Goal: Task Accomplishment & Management: Use online tool/utility

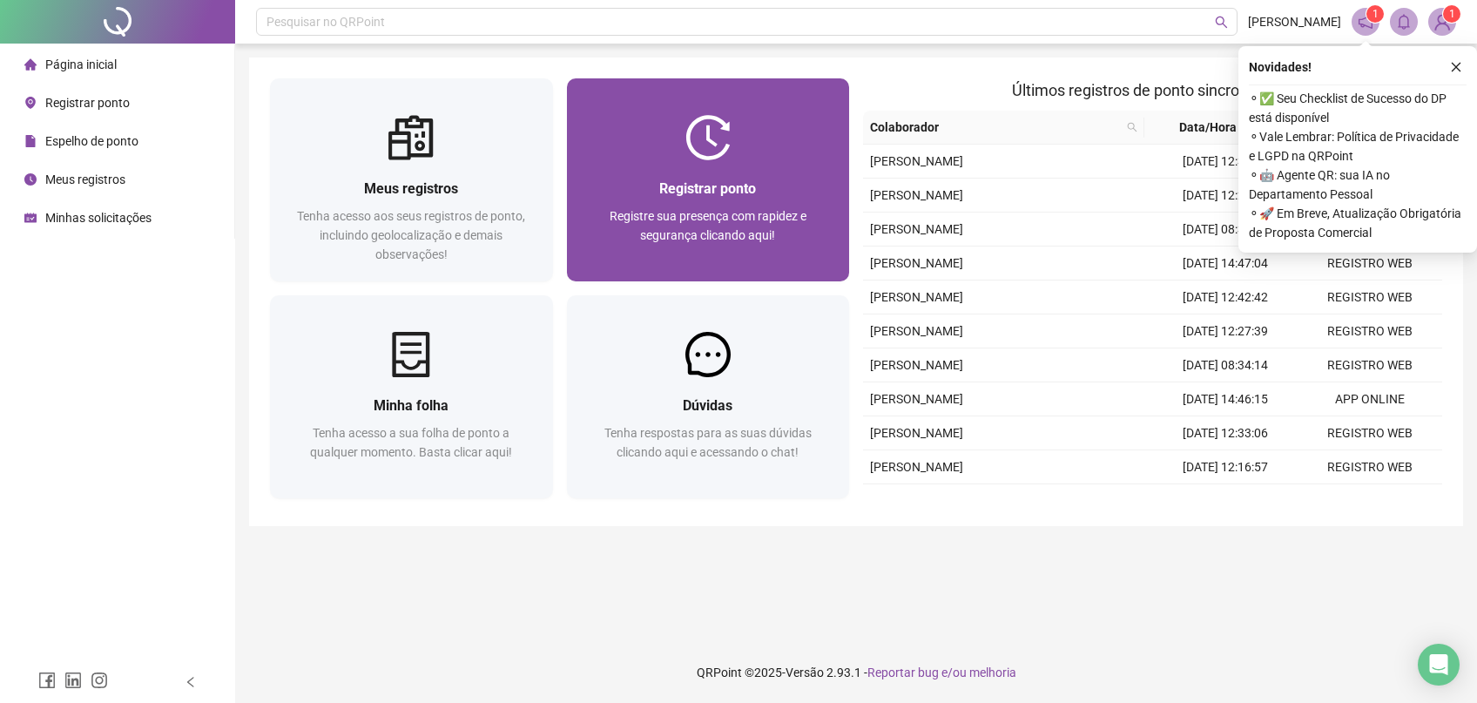
click at [734, 140] on div at bounding box center [708, 137] width 283 height 45
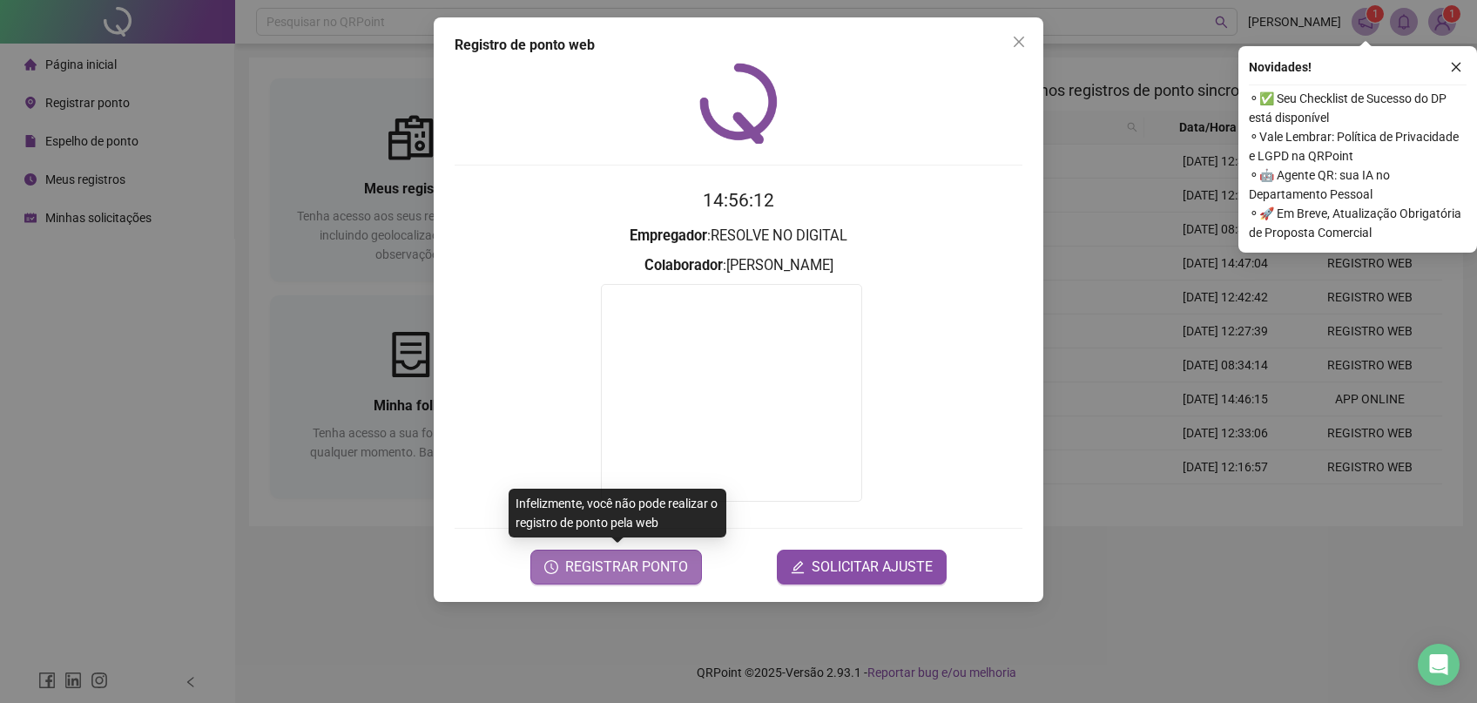
click at [628, 563] on span "REGISTRAR PONTO" at bounding box center [626, 566] width 123 height 21
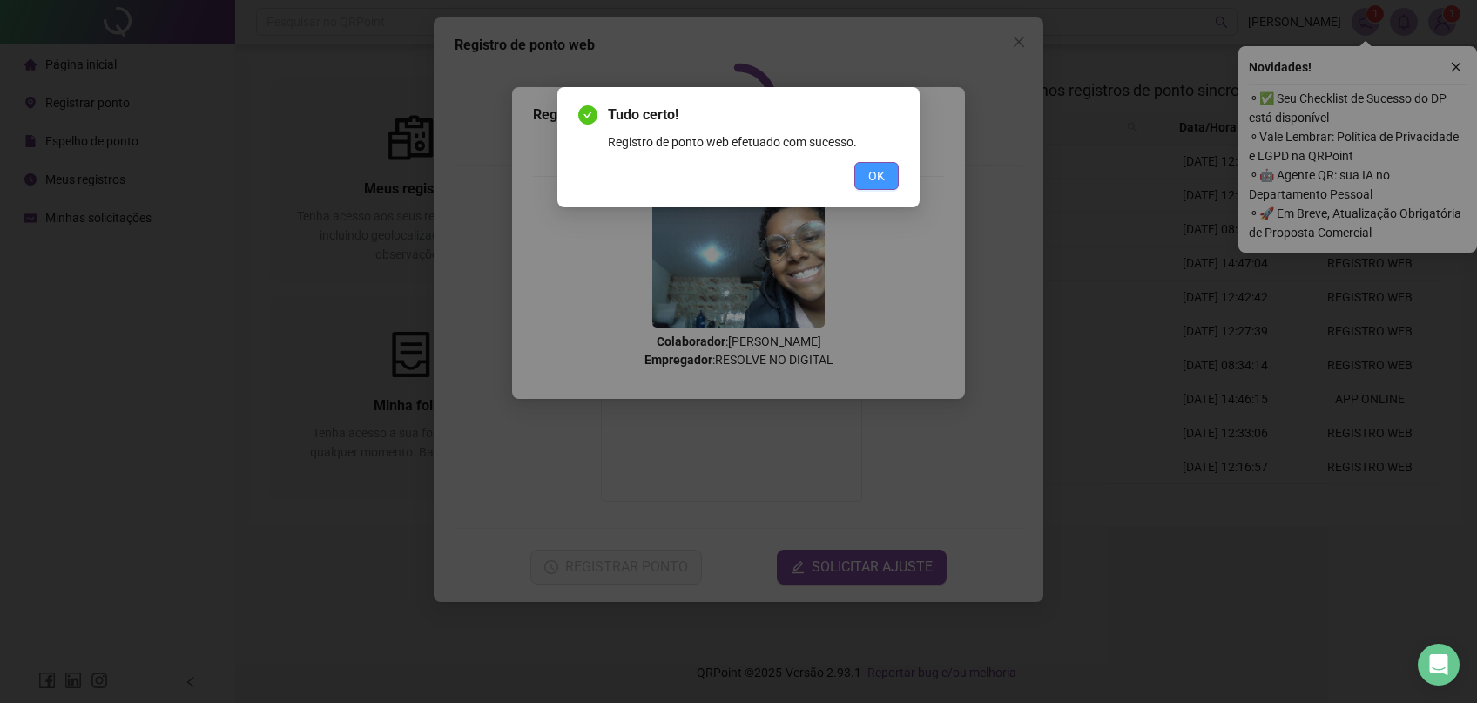
click at [875, 184] on span "OK" at bounding box center [876, 175] width 17 height 19
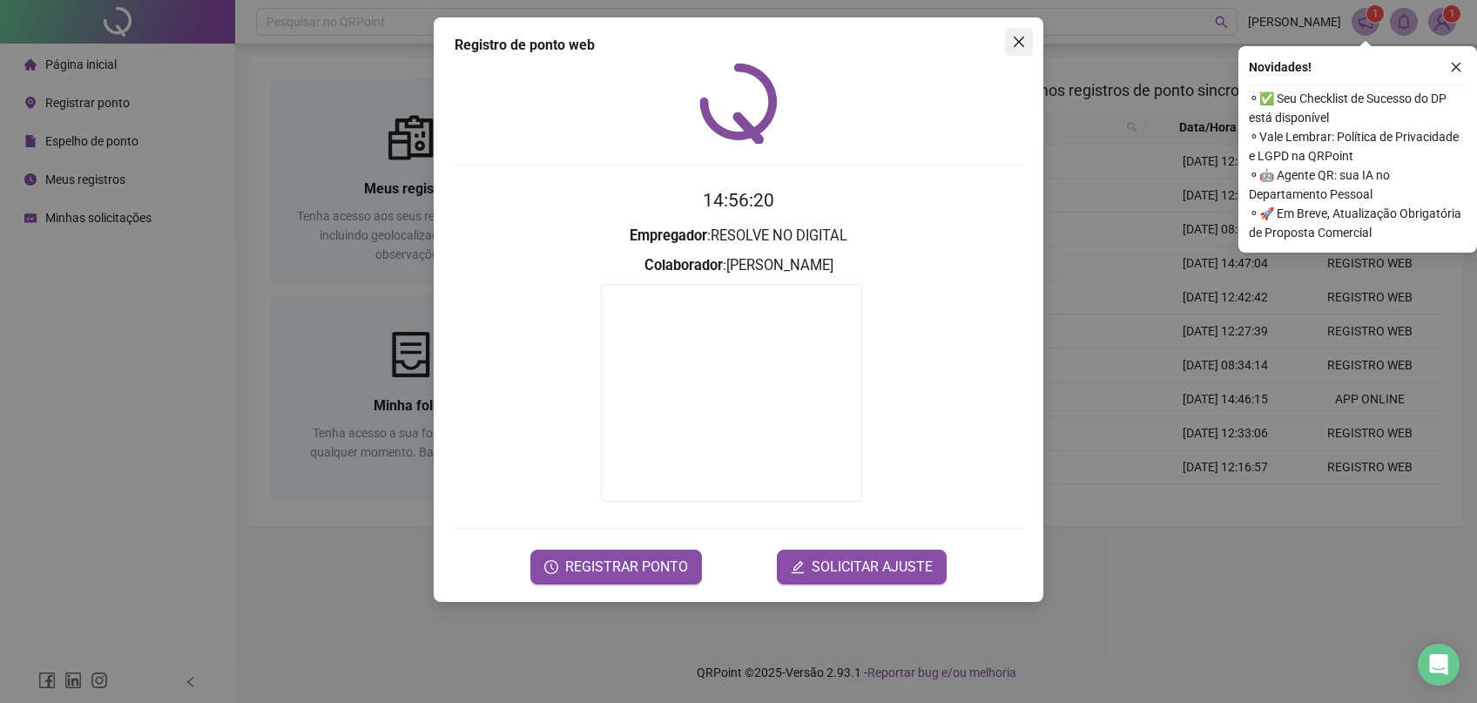
click at [1012, 46] on span "Close" at bounding box center [1019, 42] width 28 height 14
